Goal: Task Accomplishment & Management: Use online tool/utility

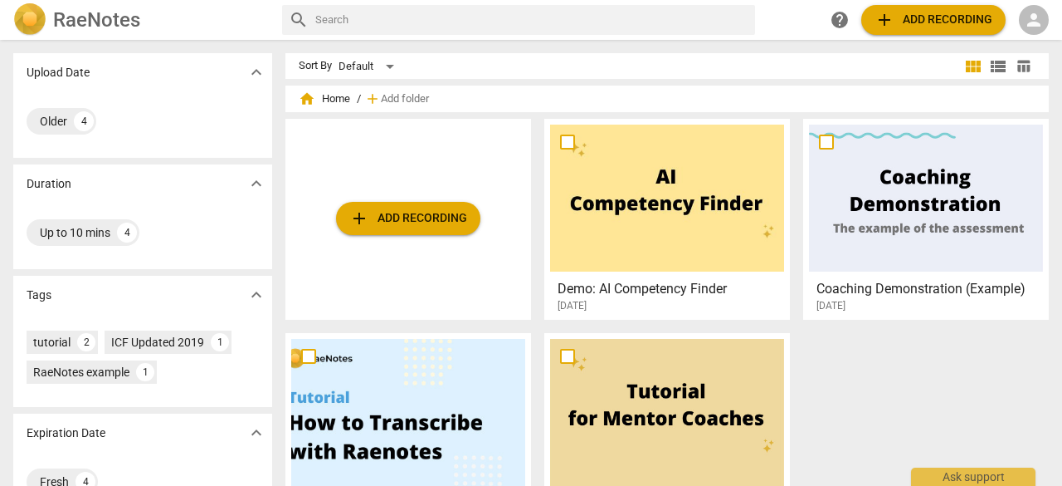
click at [914, 20] on span "add Add recording" at bounding box center [934, 20] width 118 height 20
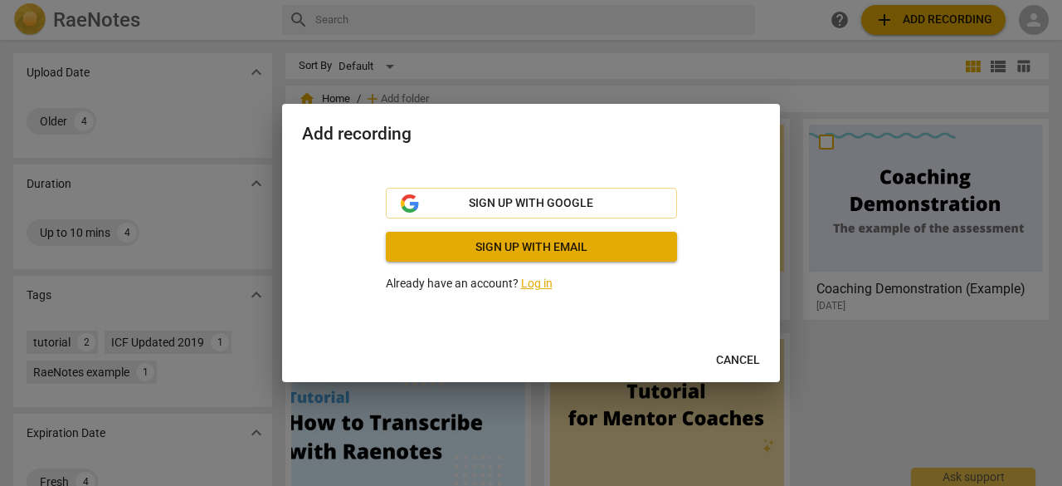
click at [746, 355] on span "Cancel" at bounding box center [738, 360] width 44 height 17
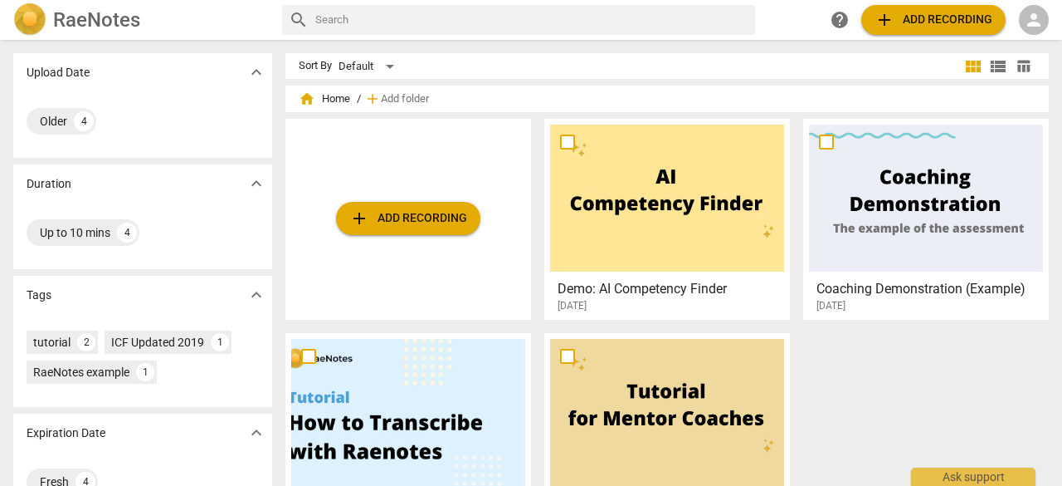
click at [1041, 18] on span "person" at bounding box center [1034, 20] width 20 height 20
click at [1019, 28] on li "Login" at bounding box center [1020, 40] width 60 height 40
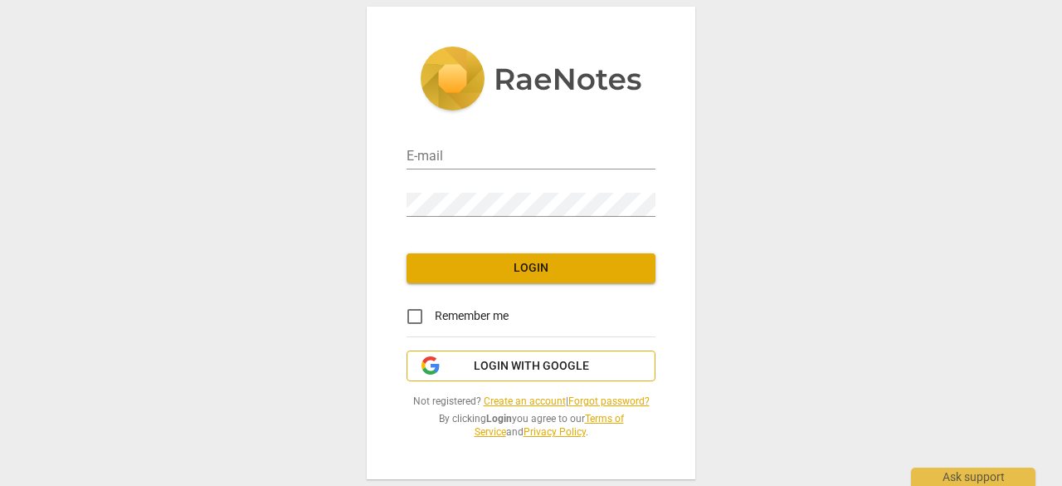
click at [517, 359] on span "Login with Google" at bounding box center [531, 366] width 115 height 17
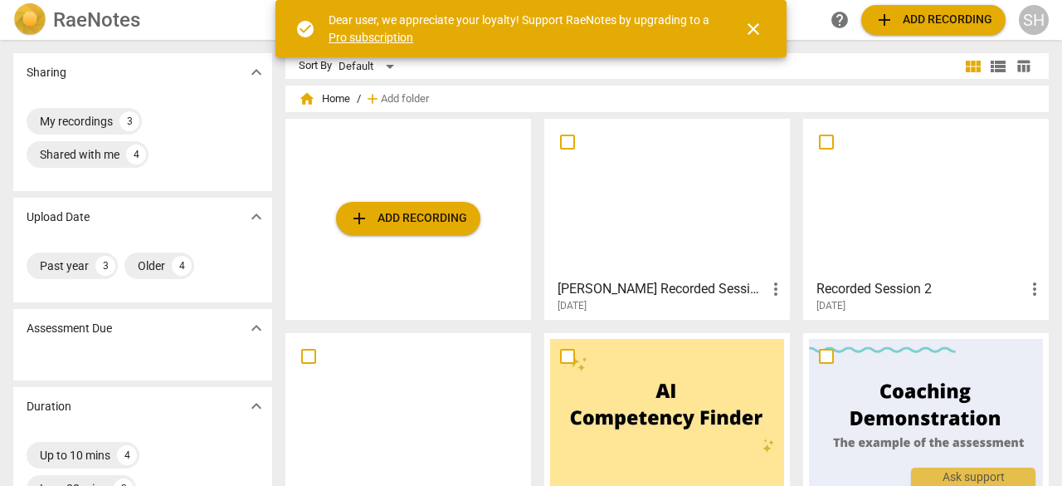
click at [760, 40] on button "close" at bounding box center [754, 29] width 40 height 40
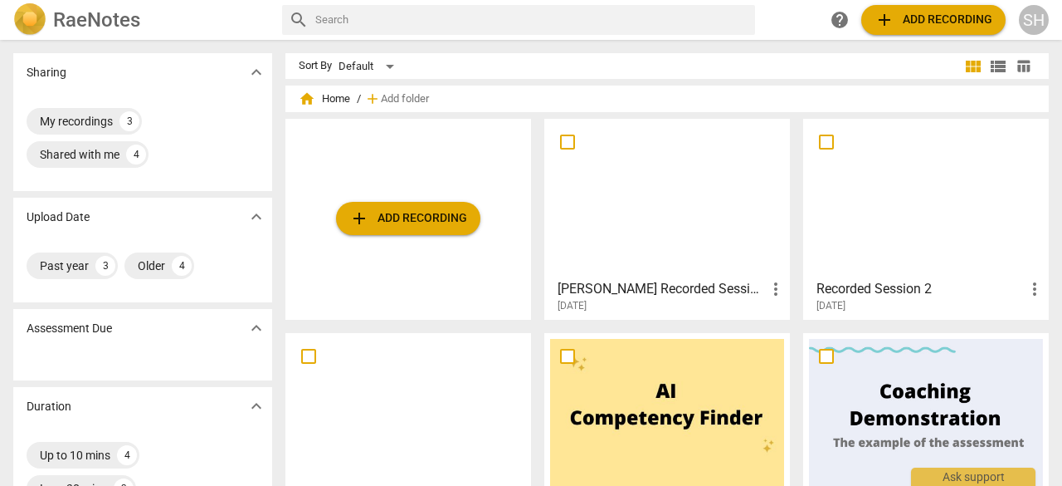
click at [410, 221] on span "add Add recording" at bounding box center [408, 218] width 118 height 20
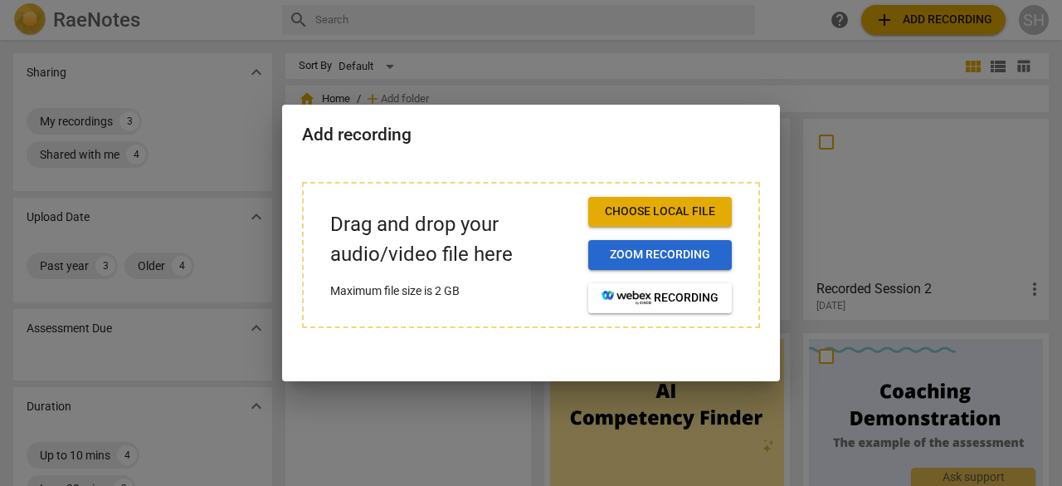
click at [686, 254] on span "Zoom recording" at bounding box center [660, 255] width 117 height 17
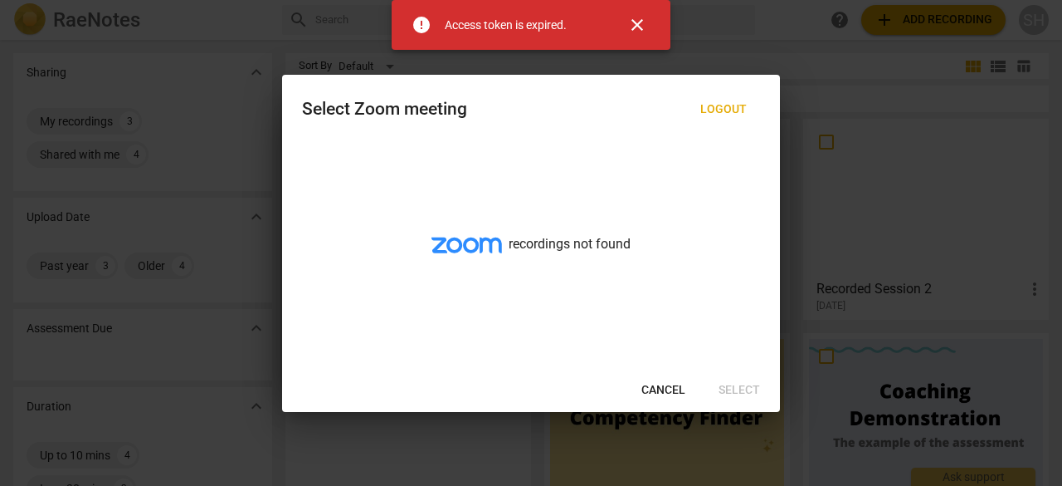
click at [646, 22] on span "close" at bounding box center [637, 25] width 20 height 20
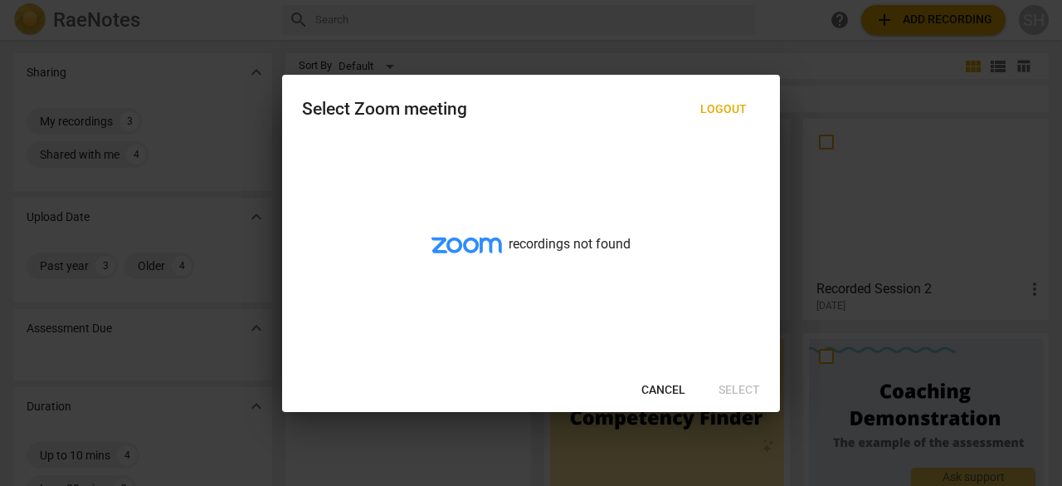
click at [661, 386] on span "Cancel" at bounding box center [664, 390] width 44 height 17
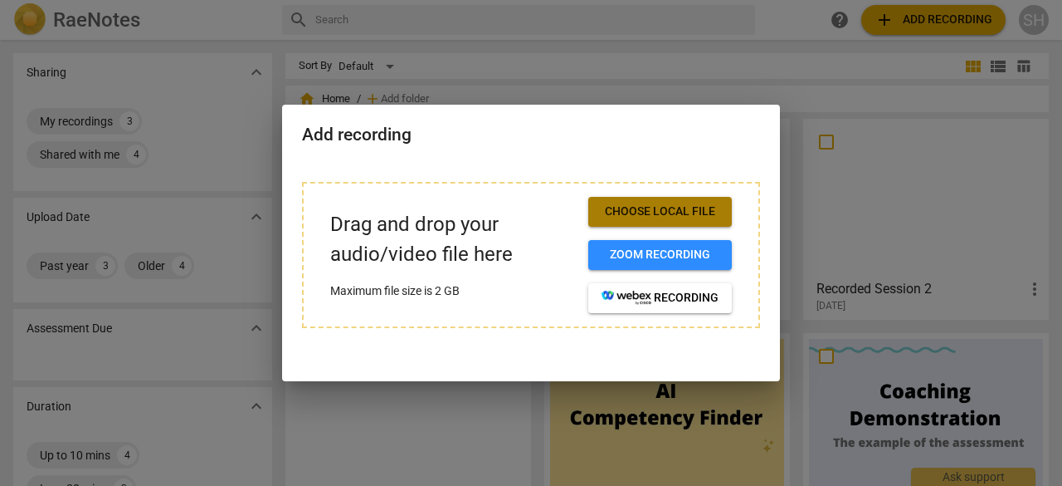
click at [647, 205] on span "Choose local file" at bounding box center [660, 211] width 117 height 17
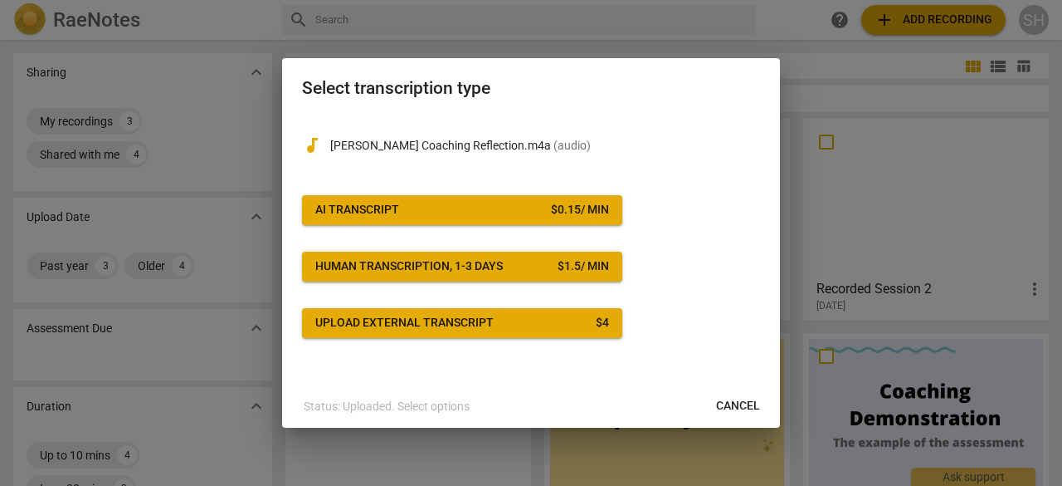
click at [432, 210] on span "AI Transcript $ 0.15 / min" at bounding box center [462, 210] width 294 height 17
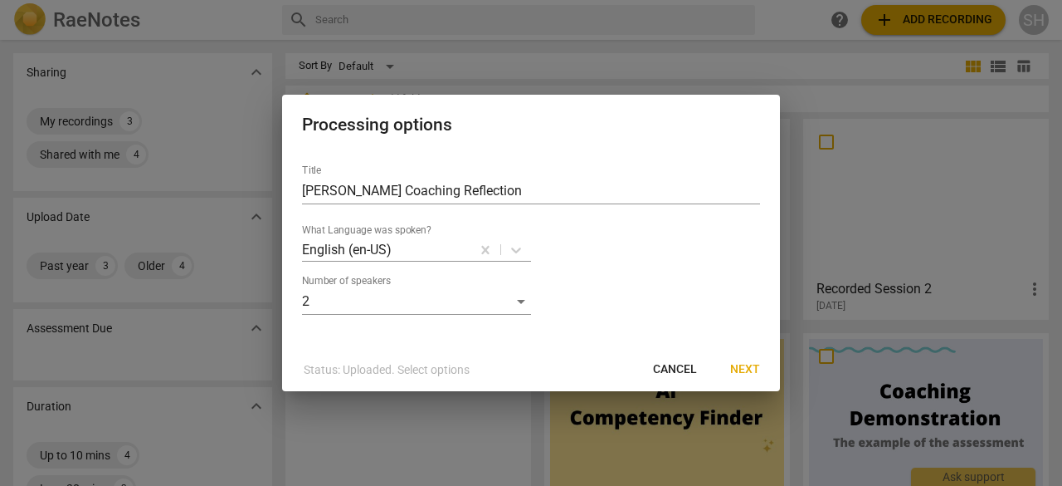
click at [741, 373] on span "Next" at bounding box center [745, 369] width 30 height 17
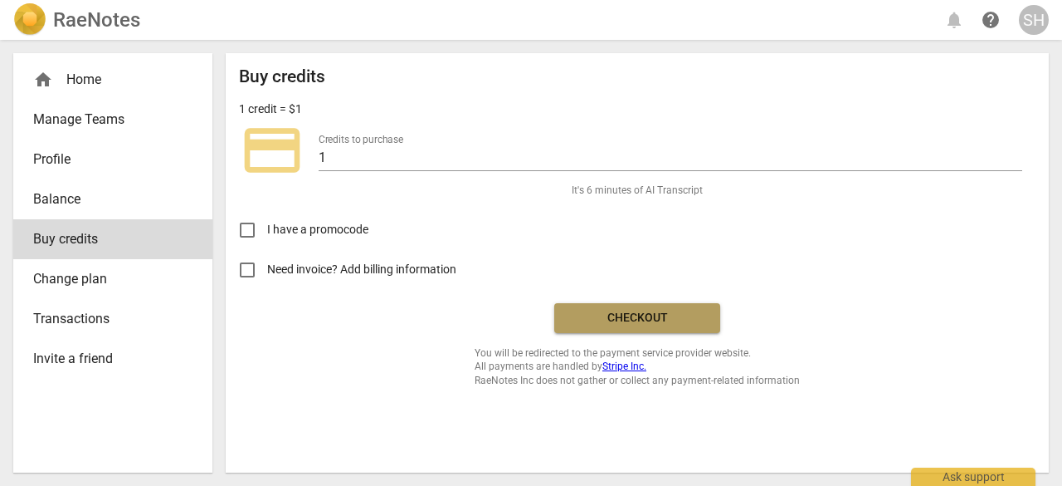
click at [670, 308] on button "Checkout" at bounding box center [637, 318] width 166 height 30
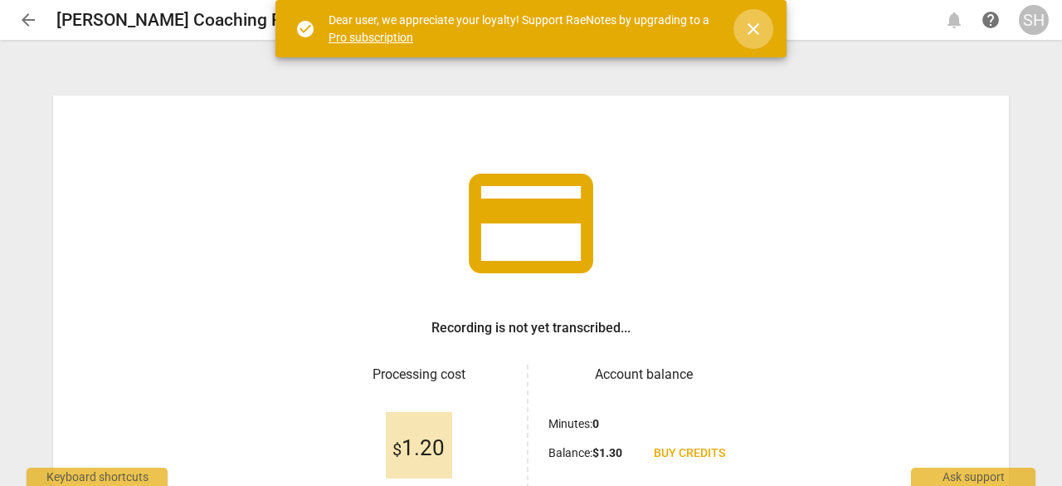
click at [752, 33] on span "close" at bounding box center [754, 29] width 20 height 20
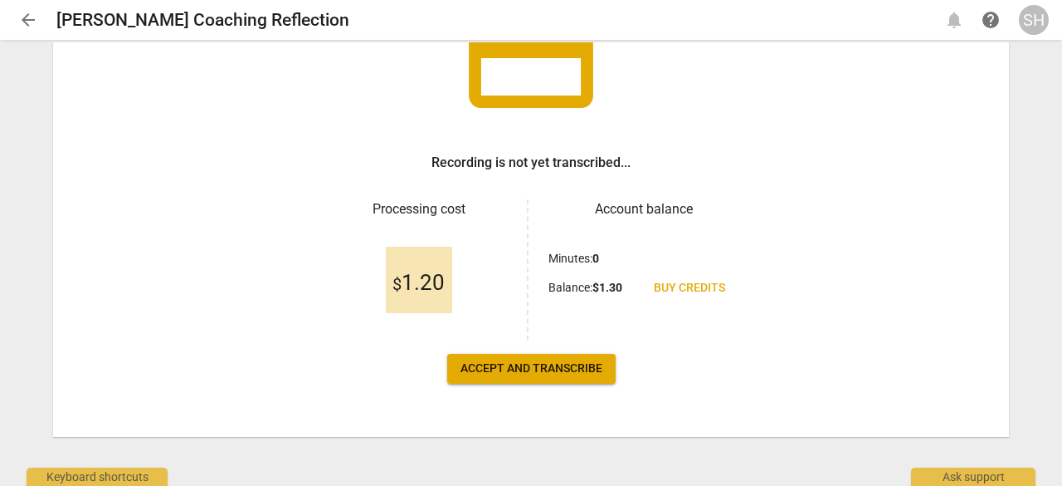
scroll to position [166, 0]
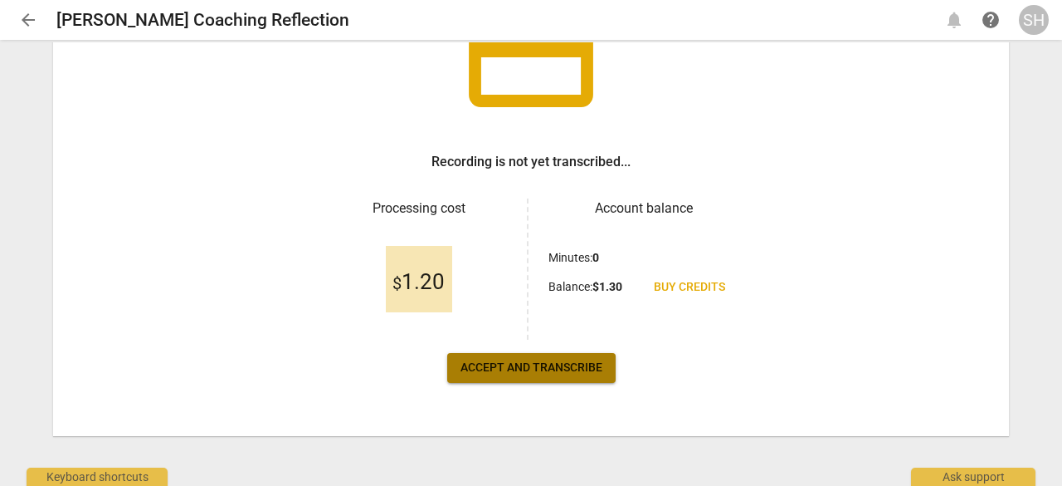
click at [495, 362] on span "Accept and transcribe" at bounding box center [532, 367] width 142 height 17
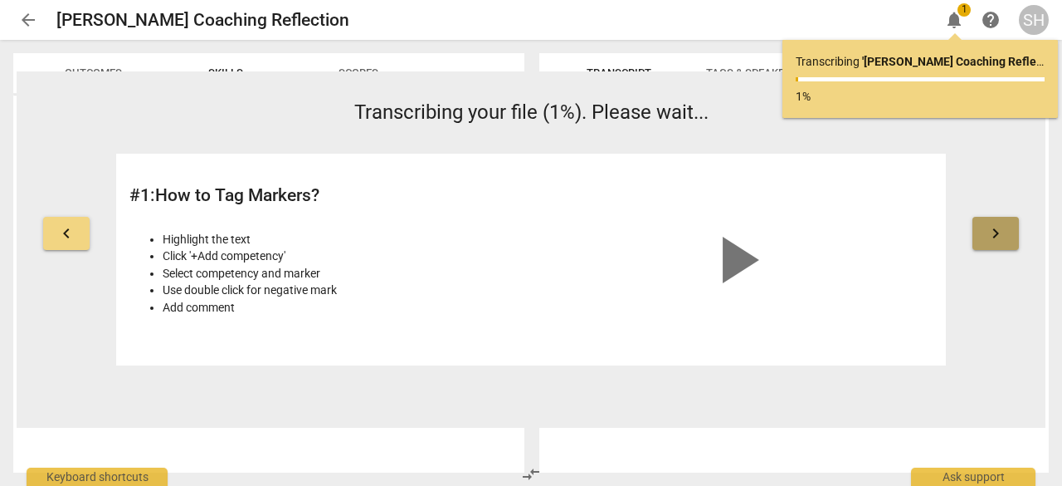
click at [997, 234] on span "keyboard_arrow_right" at bounding box center [996, 233] width 20 height 20
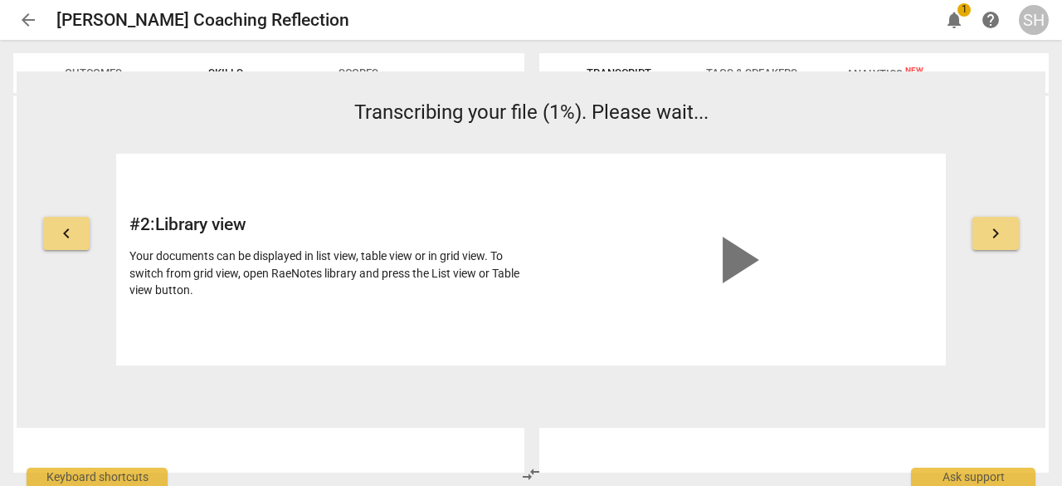
click at [1006, 236] on button "keyboard_arrow_right" at bounding box center [996, 233] width 46 height 33
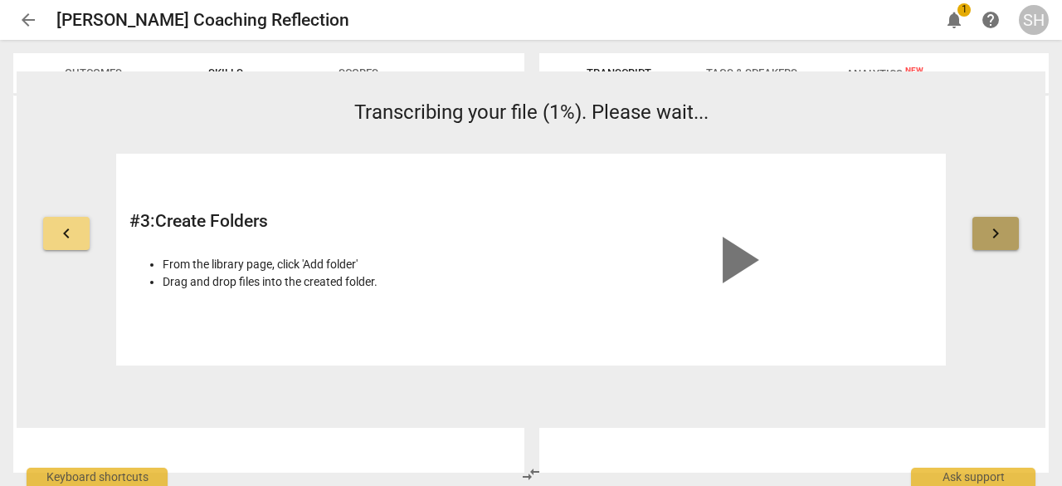
click at [1004, 223] on span "keyboard_arrow_right" at bounding box center [996, 233] width 20 height 20
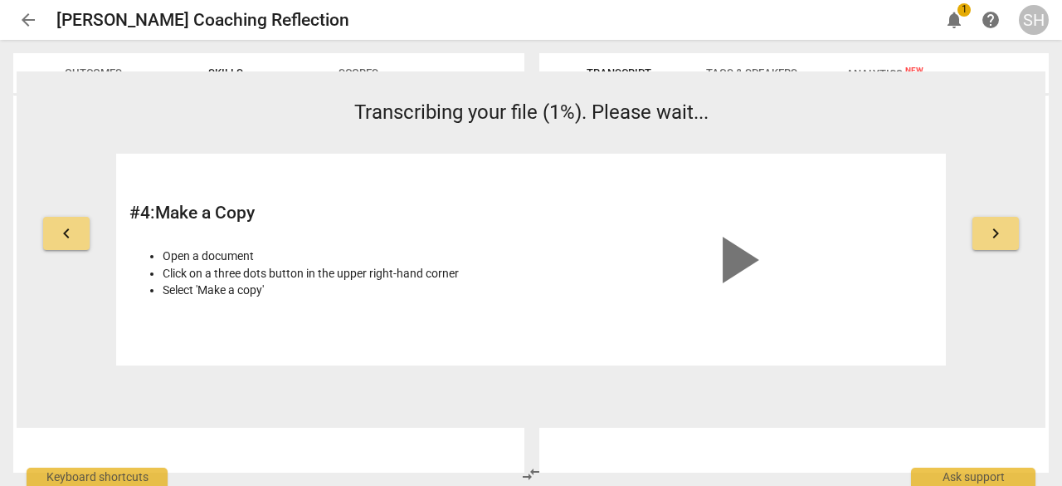
click at [989, 234] on span "keyboard_arrow_right" at bounding box center [996, 233] width 20 height 20
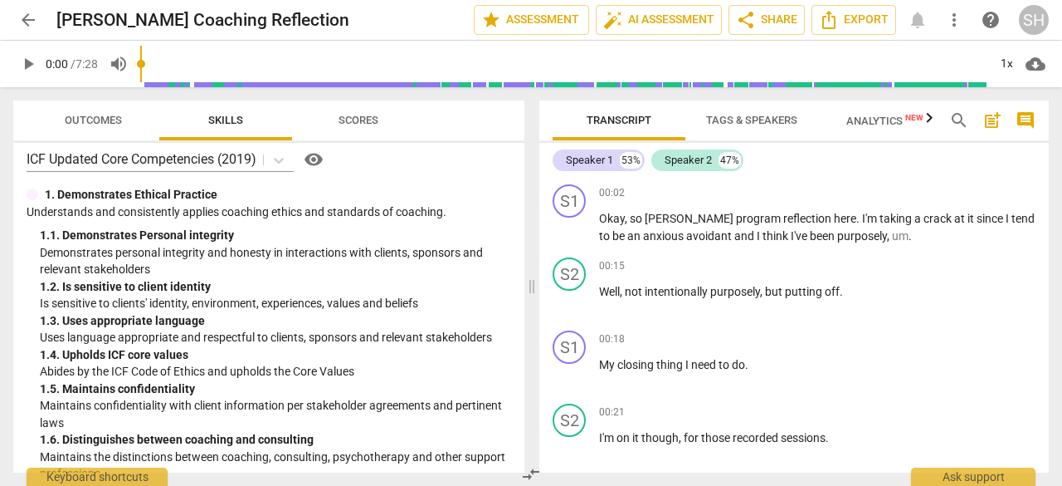
scroll to position [0, 0]
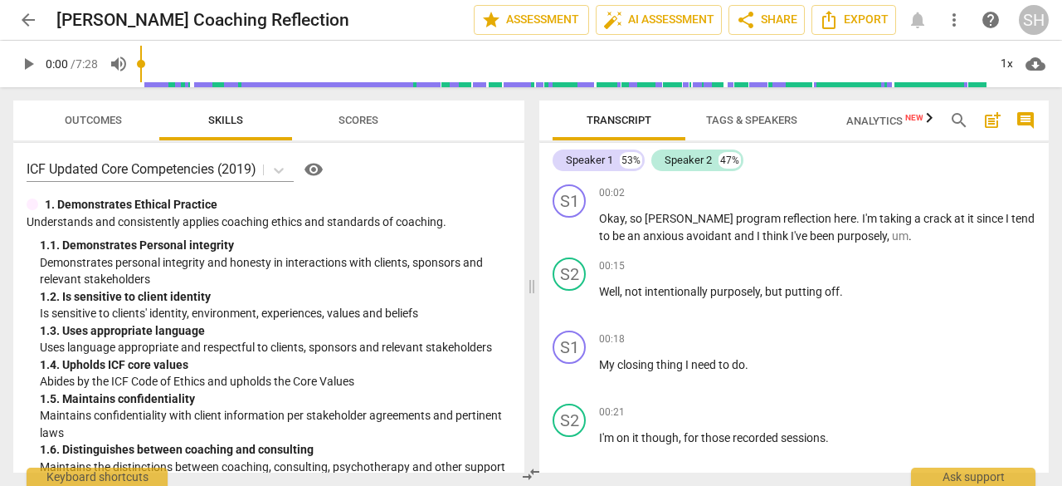
click at [27, 26] on span "arrow_back" at bounding box center [28, 20] width 20 height 20
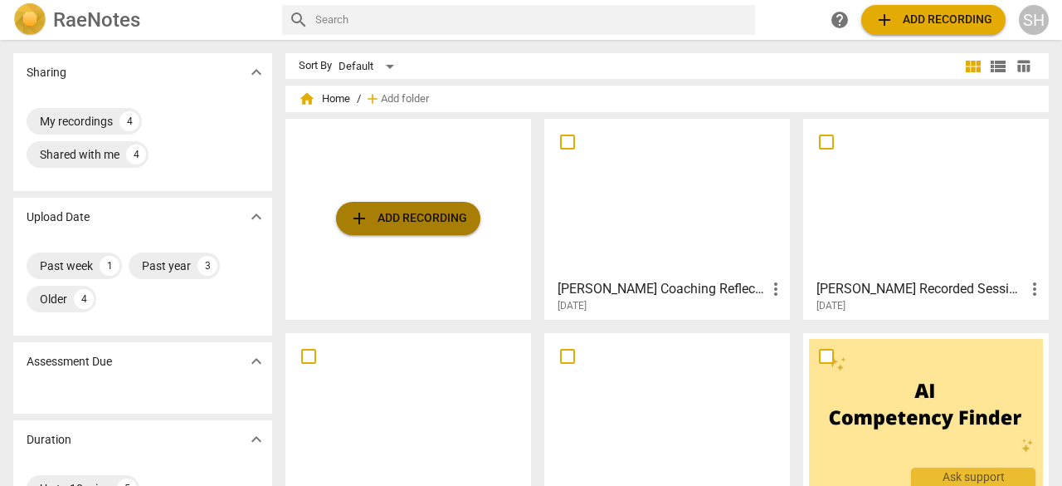
click at [440, 210] on span "add Add recording" at bounding box center [408, 218] width 118 height 20
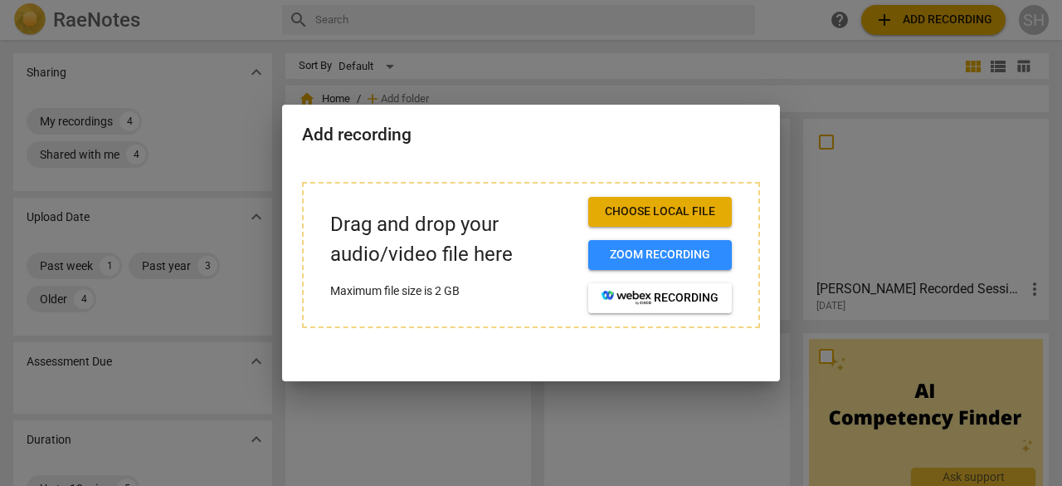
click at [669, 203] on span "Choose local file" at bounding box center [660, 211] width 117 height 17
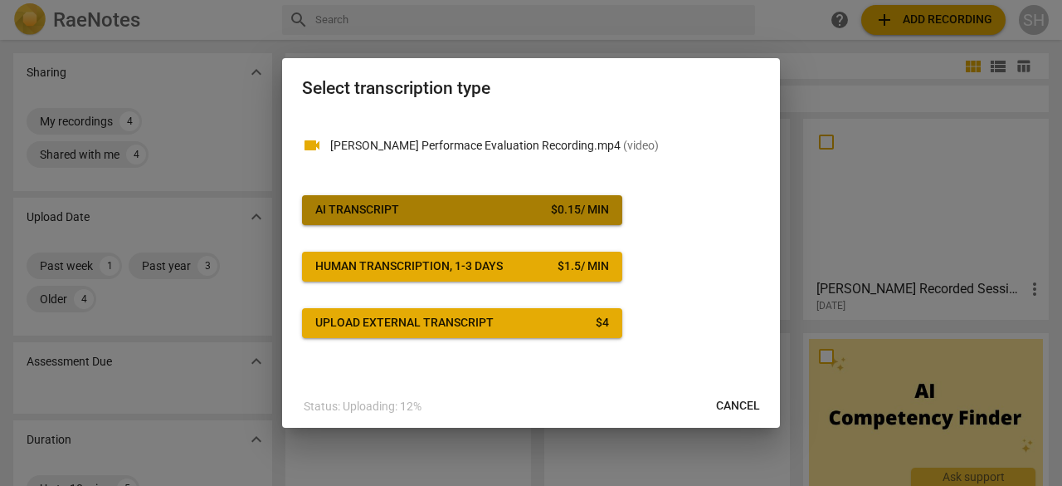
click at [470, 210] on span "AI Transcript $ 0.15 / min" at bounding box center [462, 210] width 294 height 17
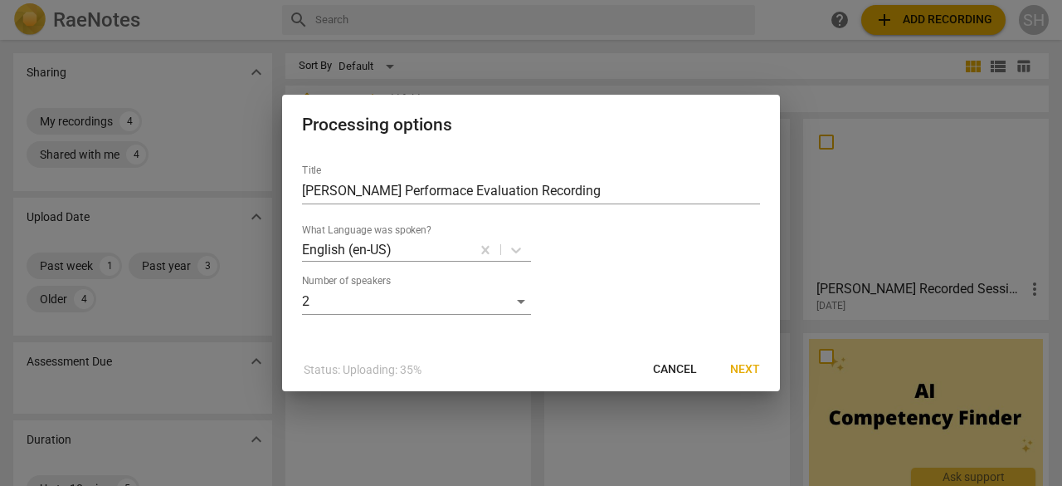
click at [738, 370] on span "Next" at bounding box center [745, 369] width 30 height 17
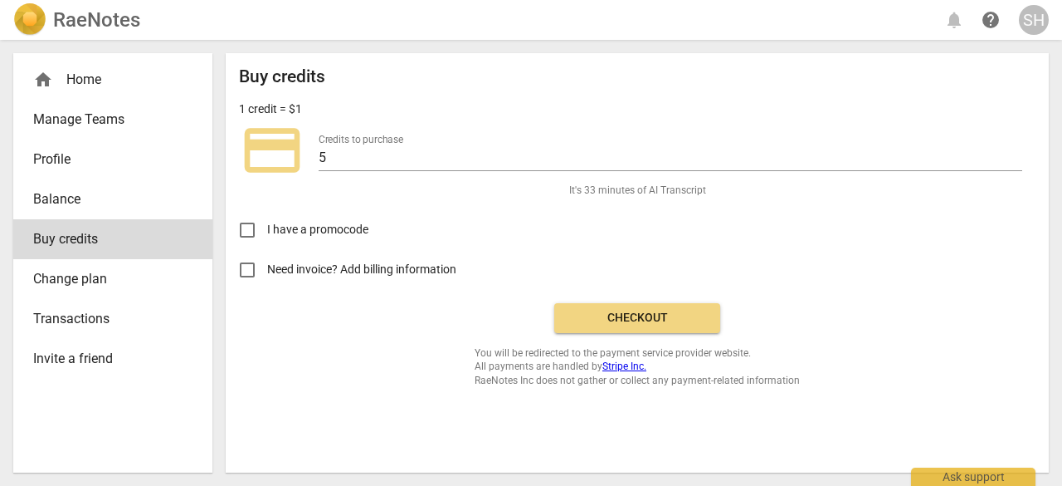
click at [641, 314] on span "Checkout" at bounding box center [637, 318] width 139 height 17
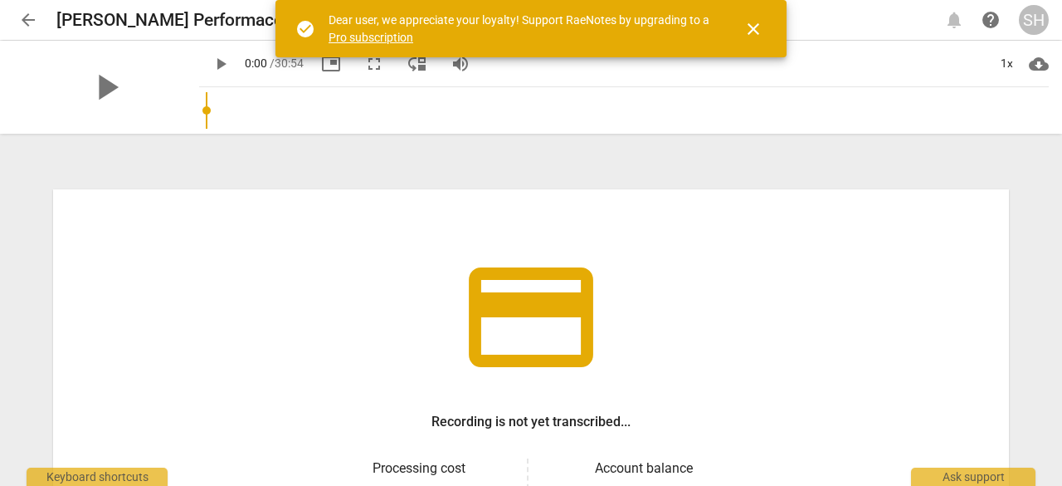
click at [758, 30] on span "close" at bounding box center [754, 29] width 20 height 20
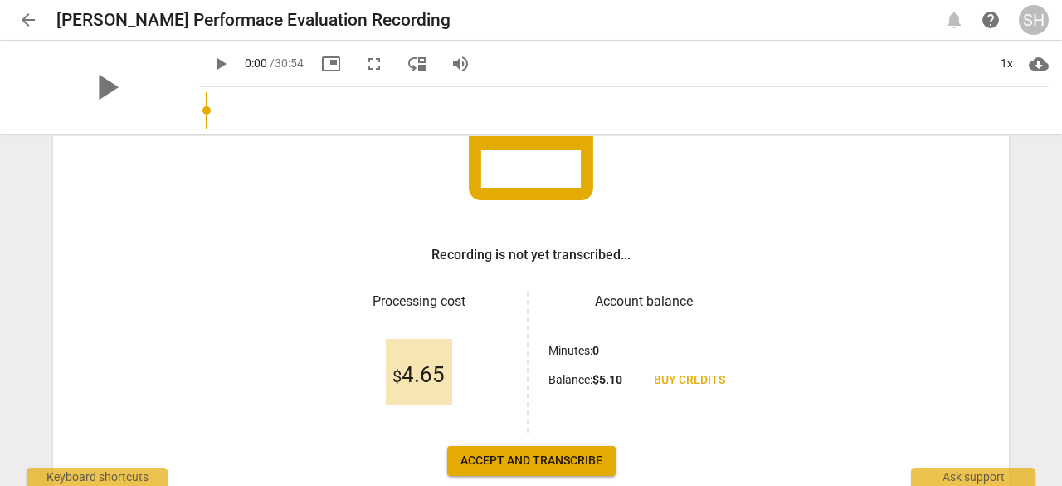
scroll to position [249, 0]
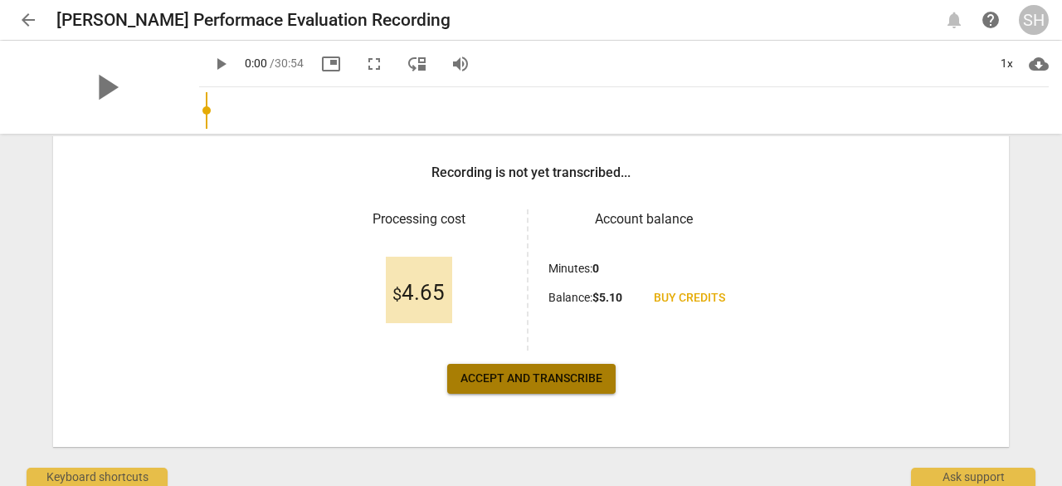
click at [471, 383] on span "Accept and transcribe" at bounding box center [532, 378] width 142 height 17
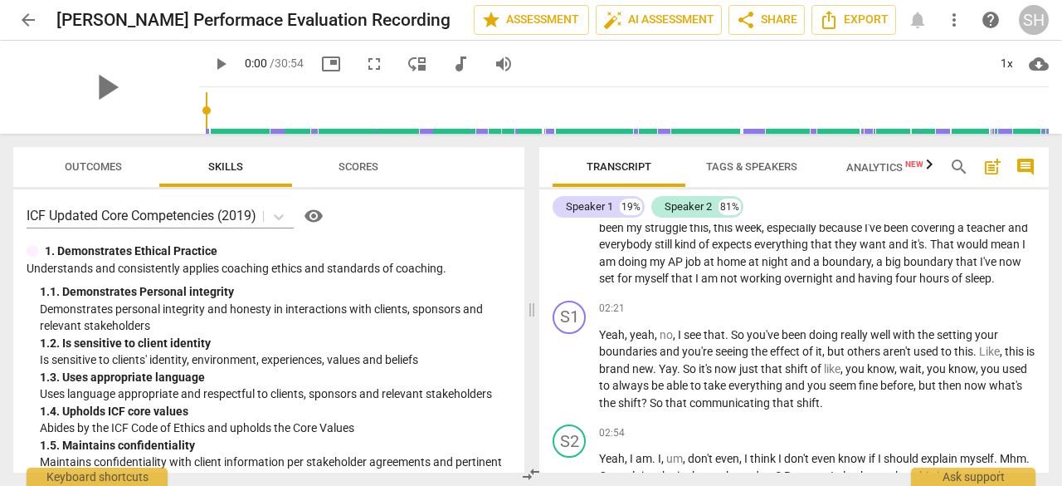
scroll to position [0, 0]
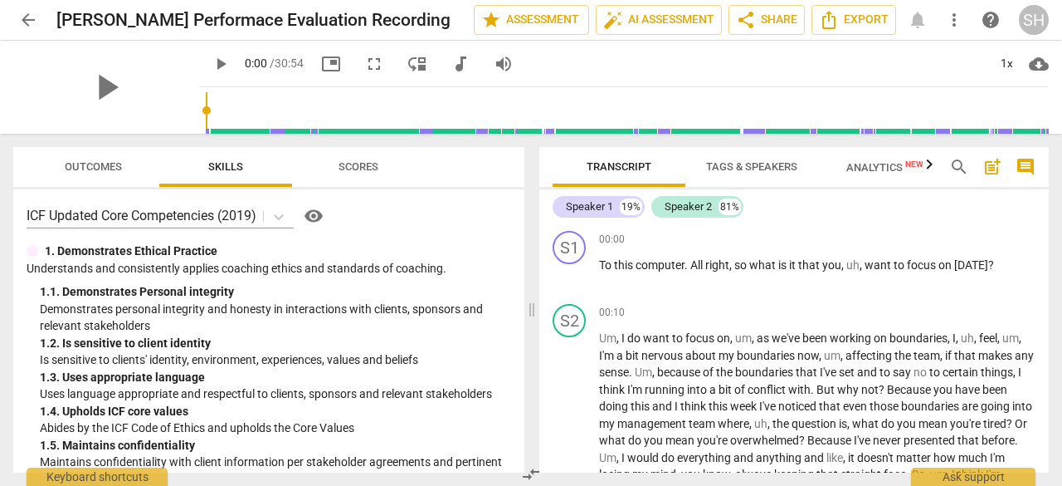
click at [729, 164] on span "Tags & Speakers" at bounding box center [751, 166] width 91 height 12
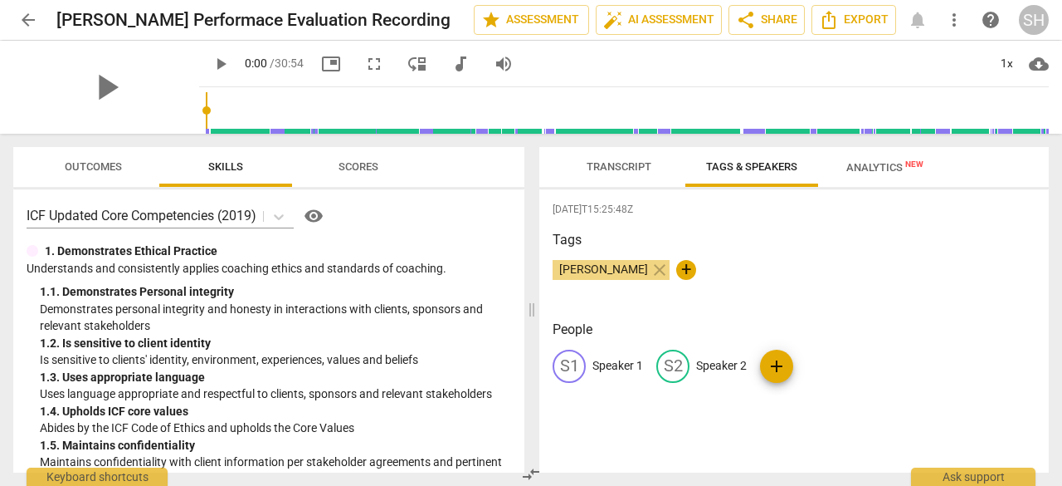
click at [635, 165] on span "Transcript" at bounding box center [619, 166] width 65 height 12
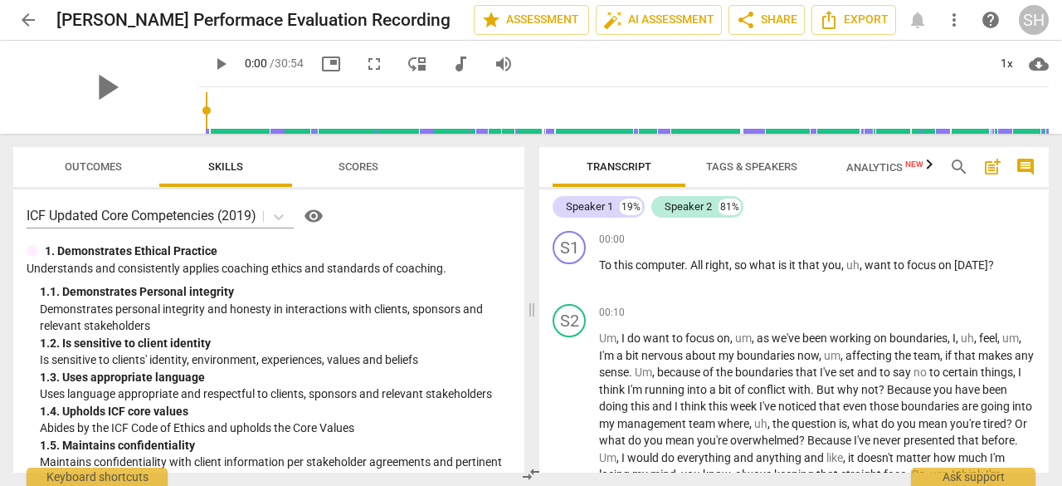
click at [733, 160] on span "Tags & Speakers" at bounding box center [751, 166] width 91 height 12
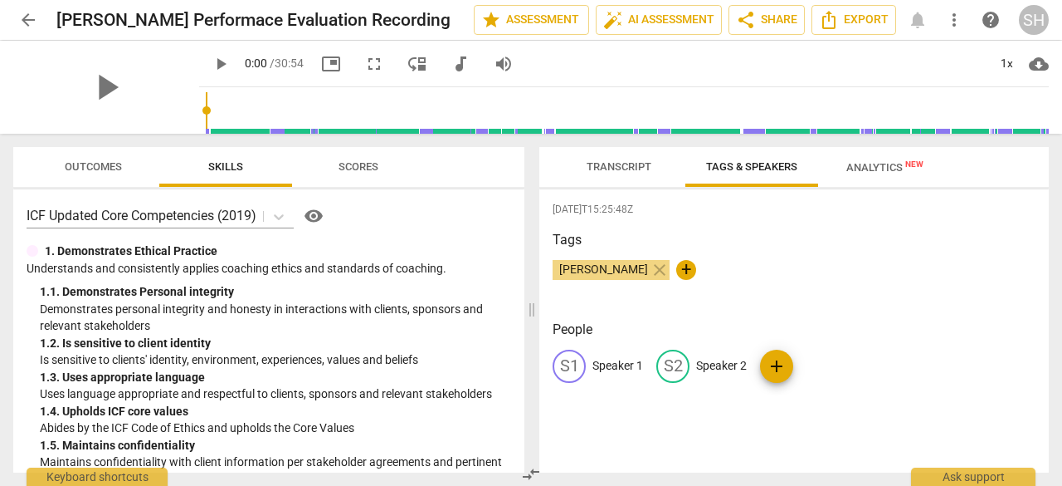
click at [632, 360] on p "Speaker 1" at bounding box center [618, 365] width 51 height 17
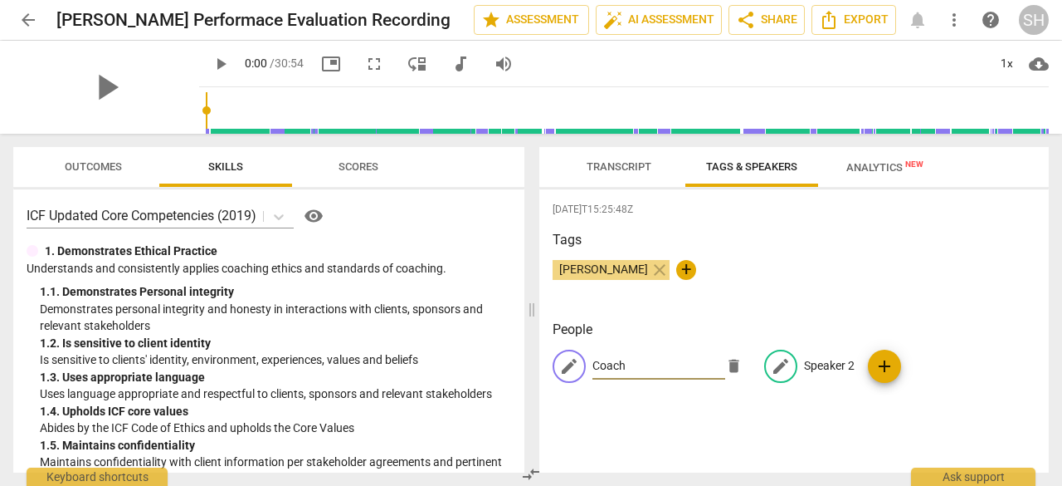
type input "Coach"
click at [840, 369] on p "Speaker 2" at bounding box center [829, 365] width 51 height 17
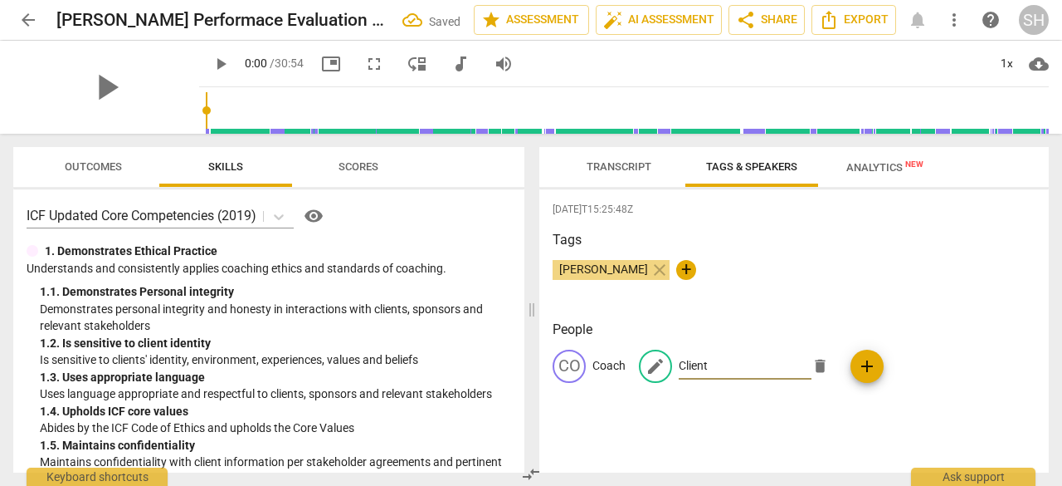
type input "Client"
click at [939, 408] on div "People CO Coach edit Client delete add" at bounding box center [794, 365] width 483 height 90
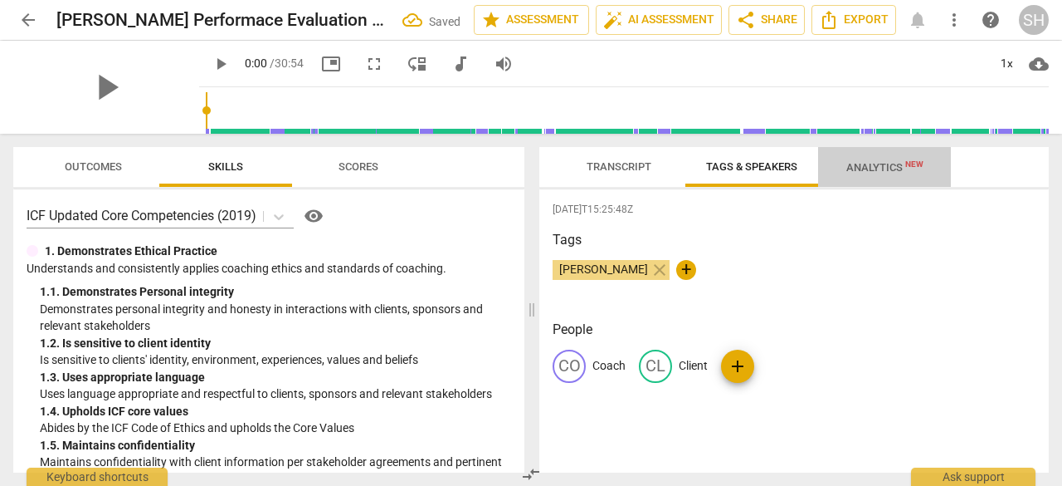
click at [876, 164] on span "Analytics New" at bounding box center [885, 167] width 77 height 12
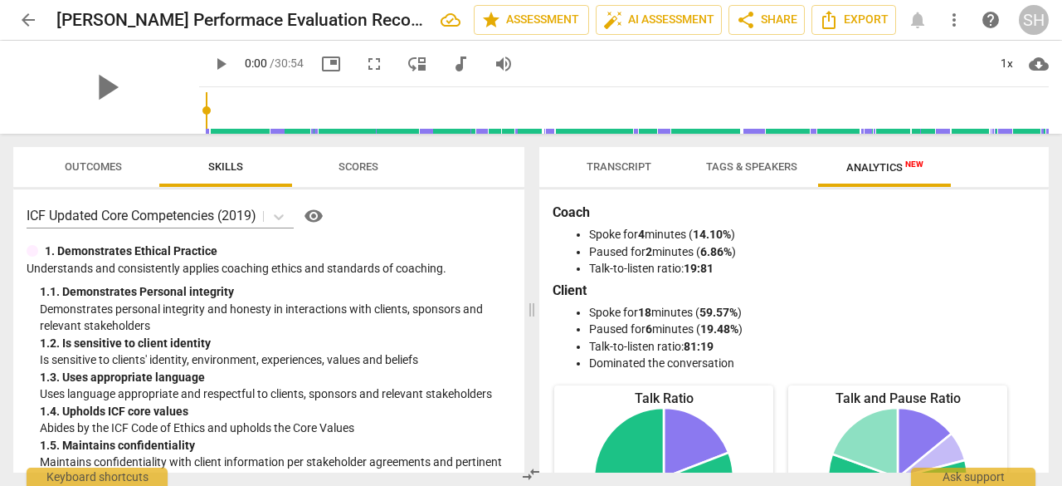
click at [732, 170] on span "Tags & Speakers" at bounding box center [751, 166] width 91 height 12
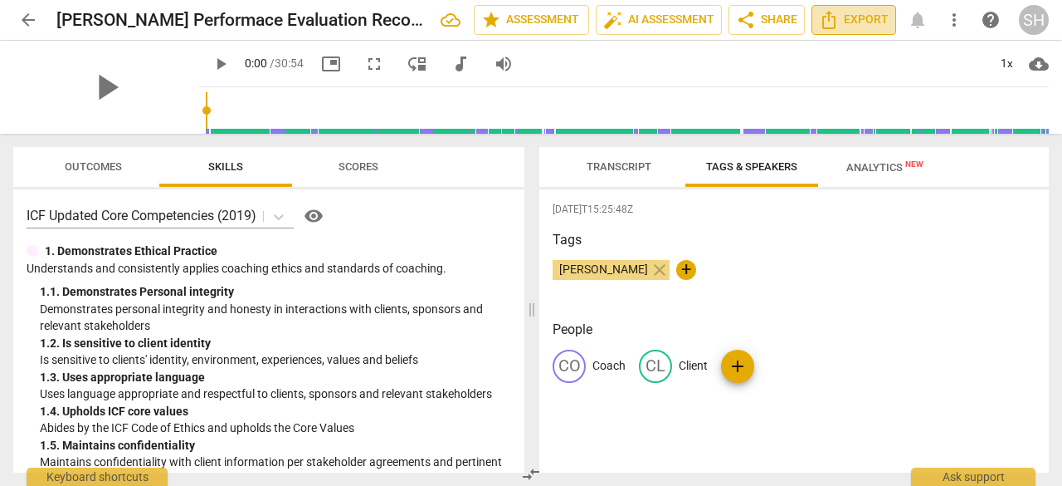
click at [834, 17] on icon "Export" at bounding box center [829, 20] width 20 height 20
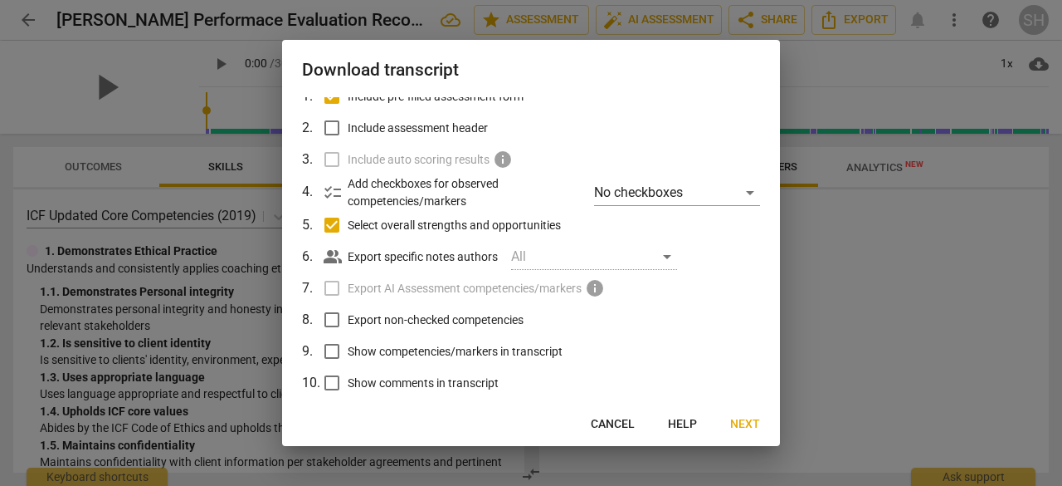
scroll to position [144, 0]
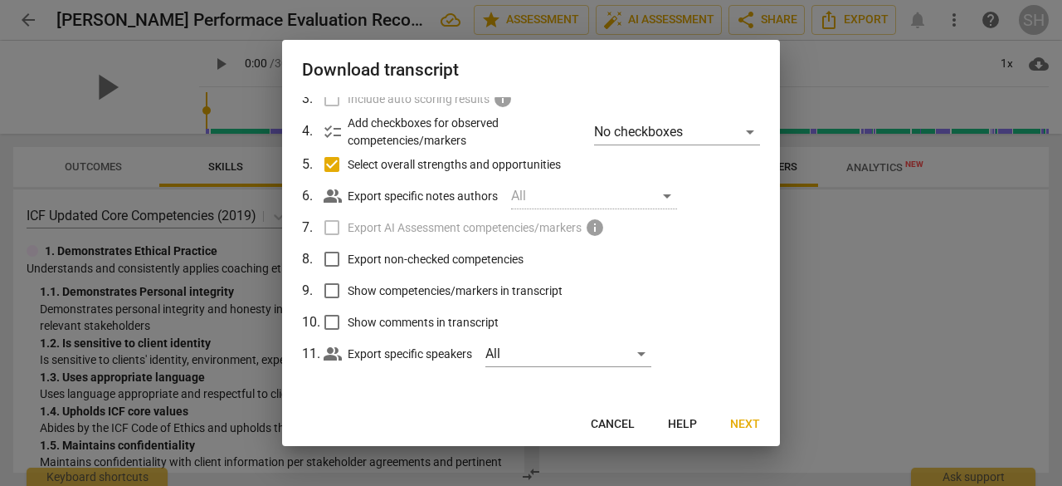
click at [749, 420] on span "Next" at bounding box center [745, 424] width 30 height 17
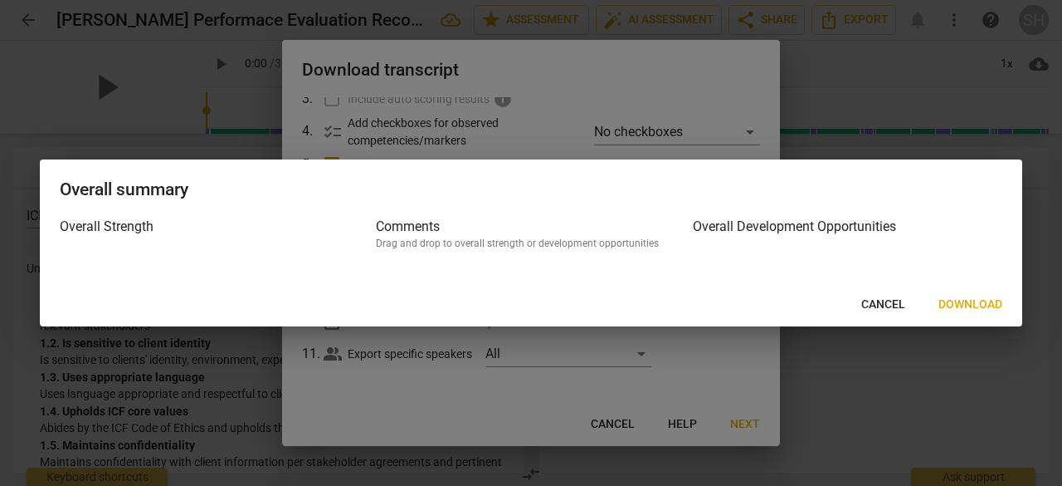
click at [975, 296] on span "Download" at bounding box center [971, 304] width 64 height 17
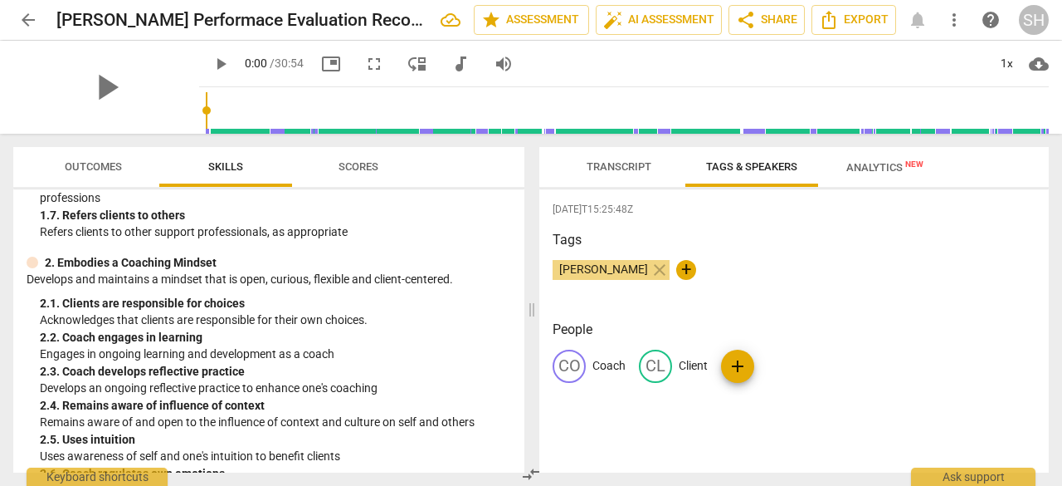
scroll to position [415, 0]
